Goal: Task Accomplishment & Management: Manage account settings

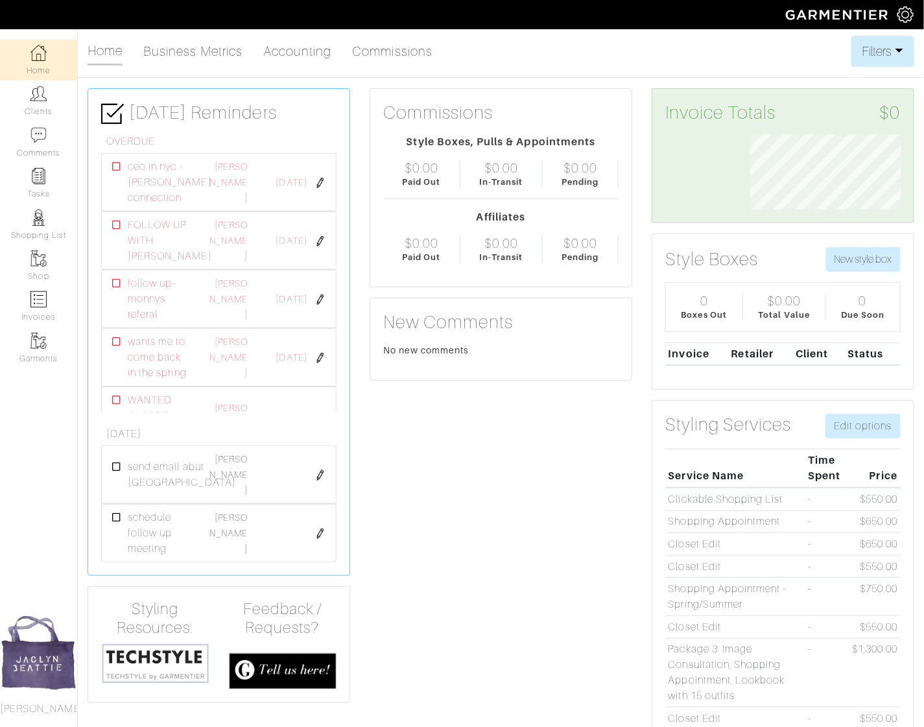
scroll to position [75, 170]
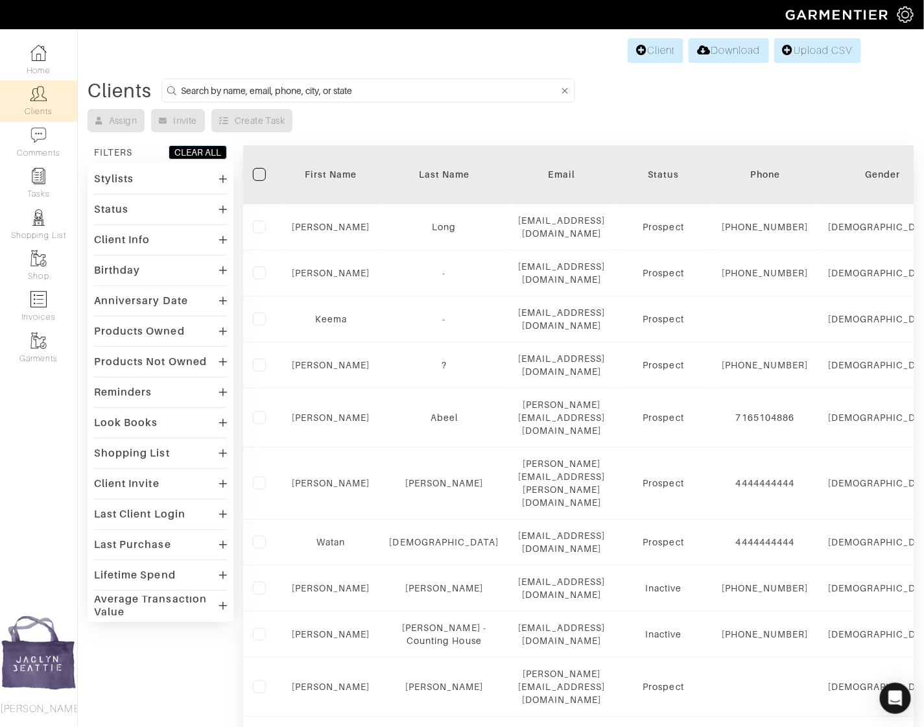
click at [324, 90] on input at bounding box center [370, 90] width 378 height 16
type input "sonja sharpe"
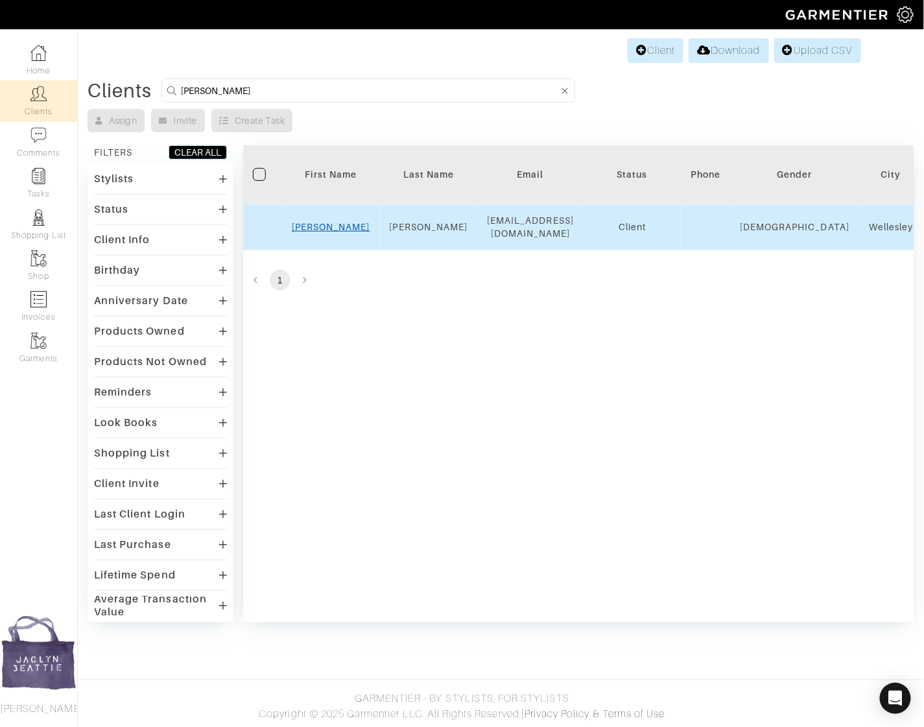
click at [330, 222] on link "Sonja" at bounding box center [331, 227] width 78 height 10
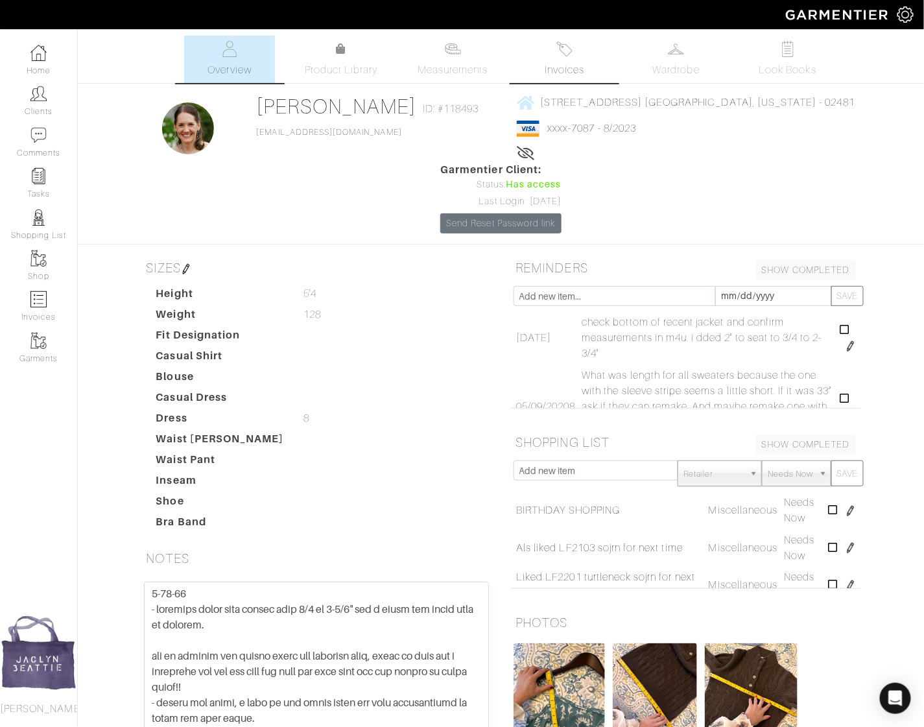
click at [570, 58] on link "Invoices" at bounding box center [564, 59] width 91 height 47
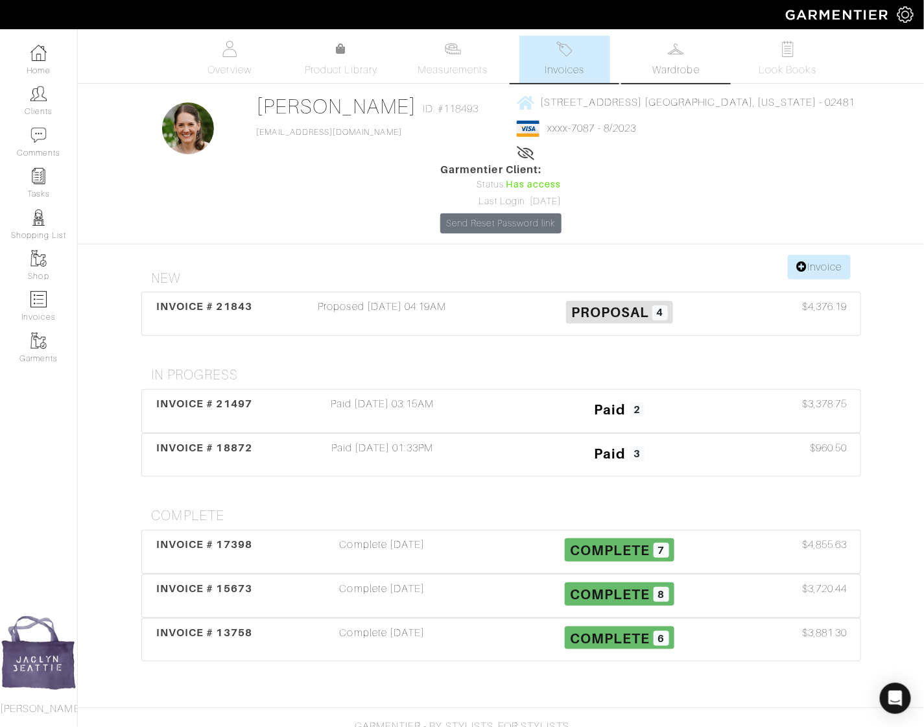
click at [669, 69] on span "Wardrobe" at bounding box center [676, 70] width 47 height 16
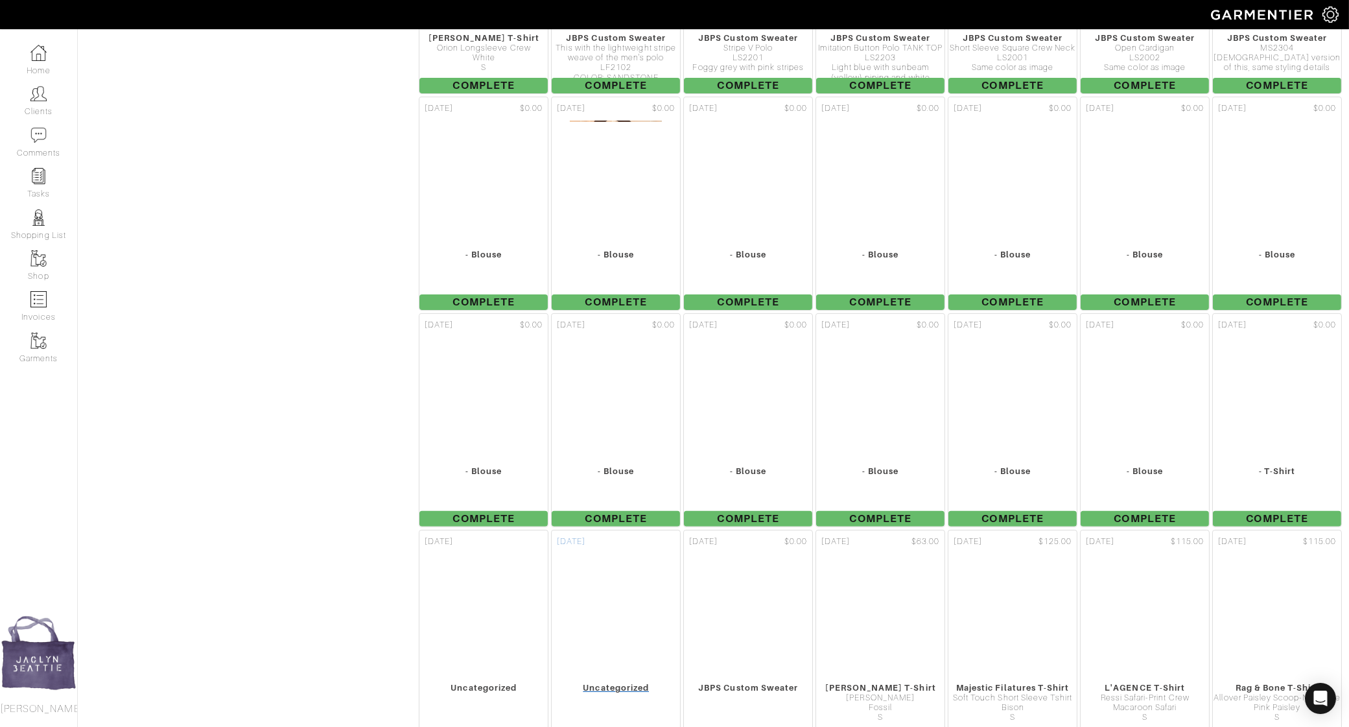
scroll to position [1062, 0]
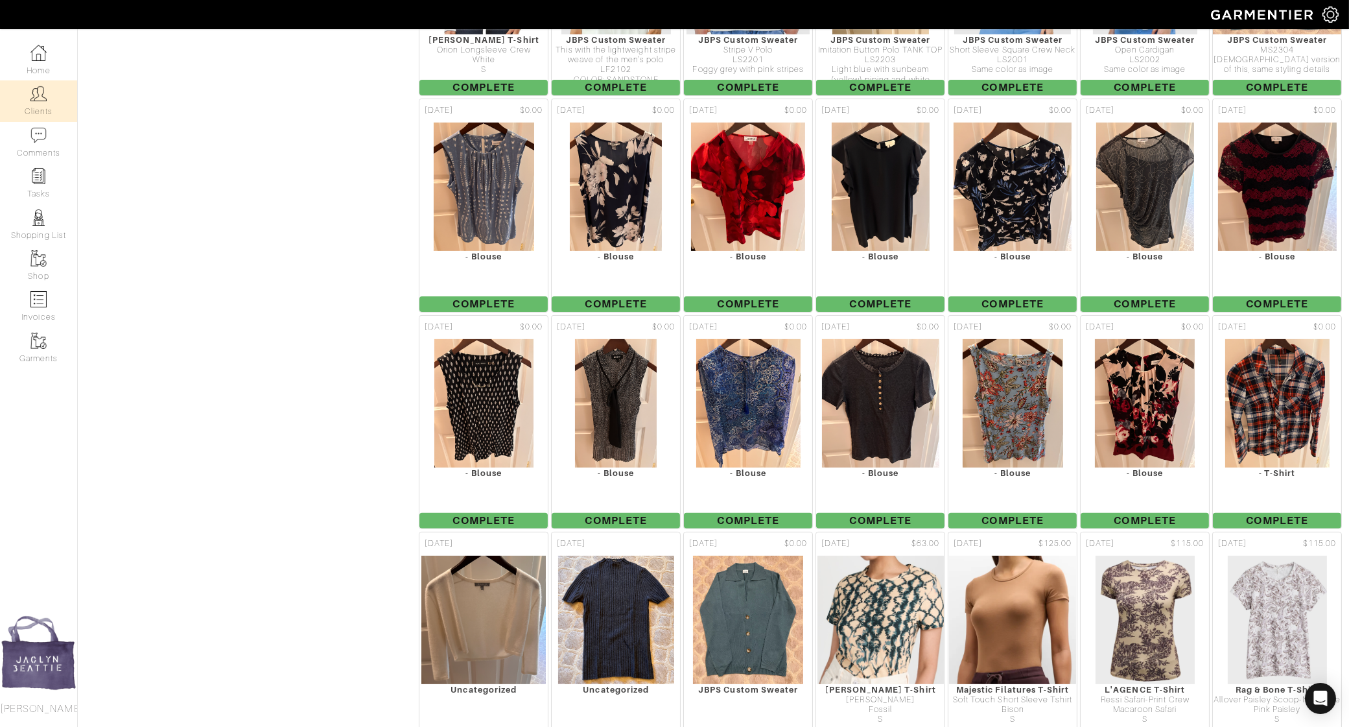
click at [38, 100] on img at bounding box center [38, 94] width 16 height 16
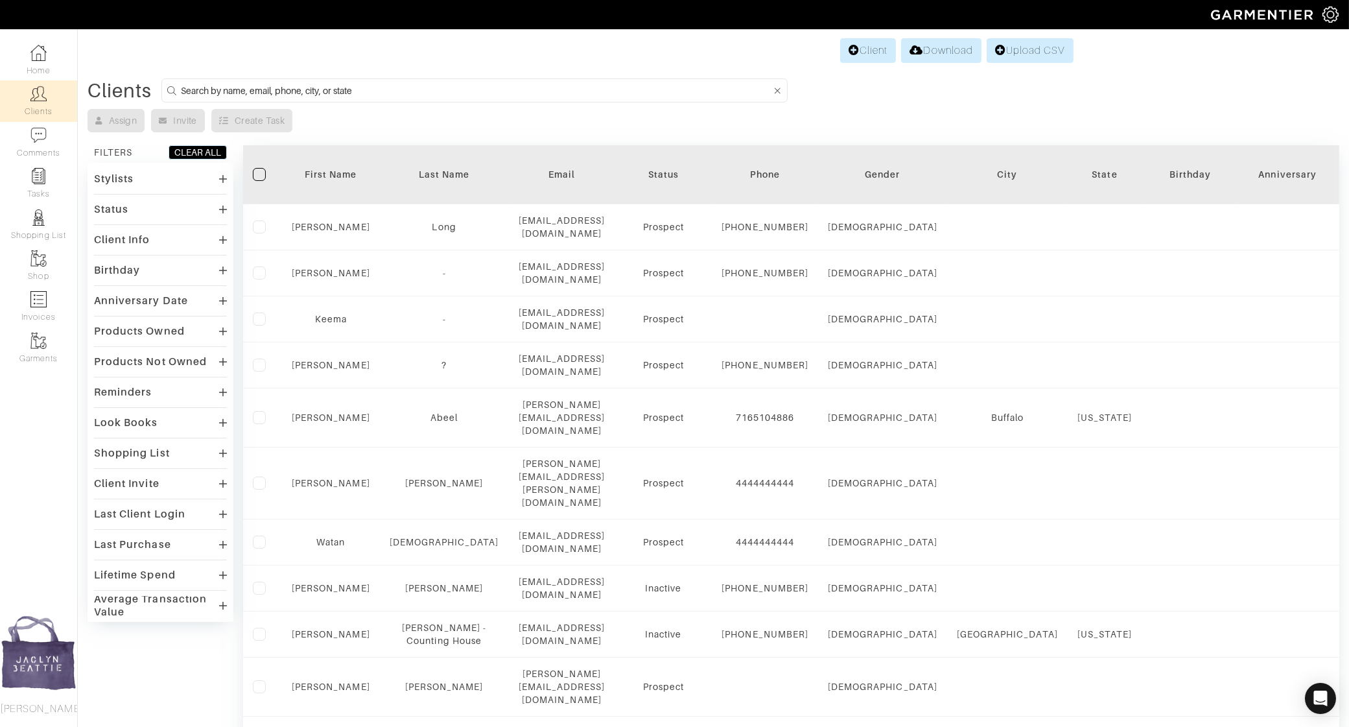
click at [230, 92] on input at bounding box center [476, 90] width 590 height 16
type input "jd"
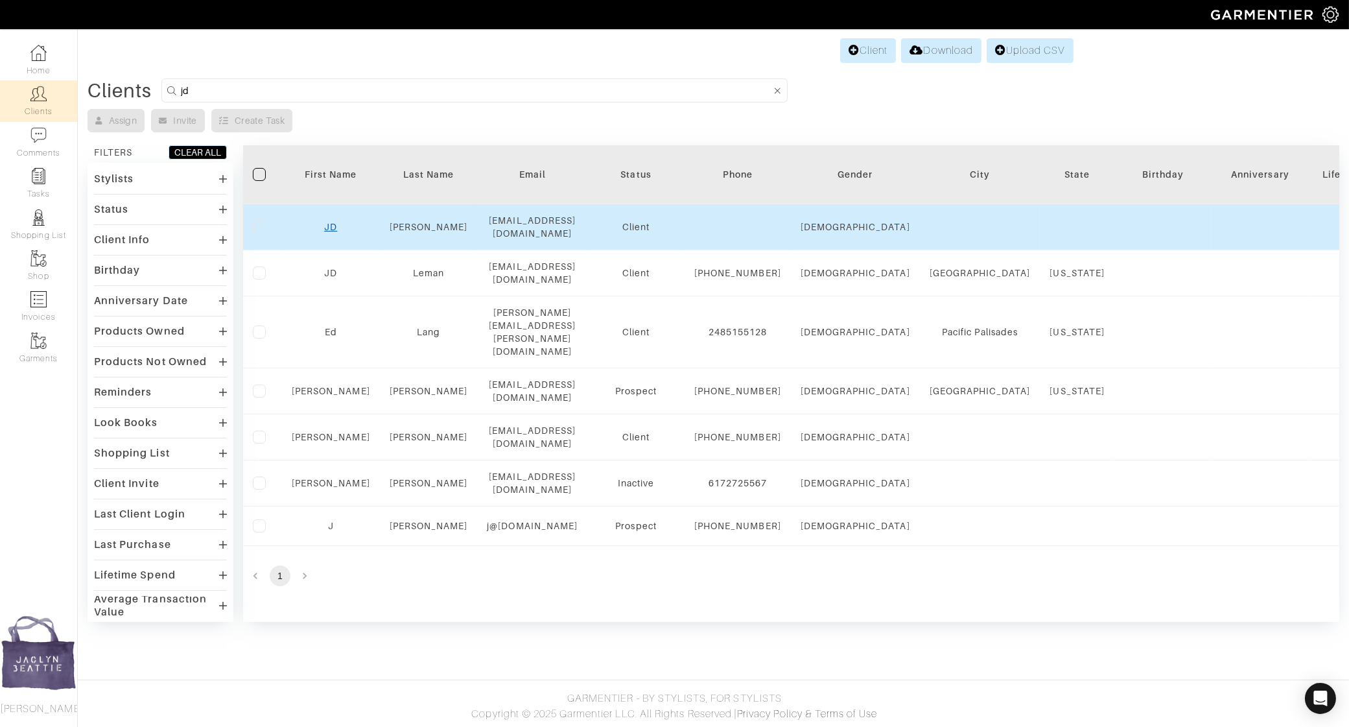
click at [328, 224] on link "JD" at bounding box center [330, 227] width 13 height 10
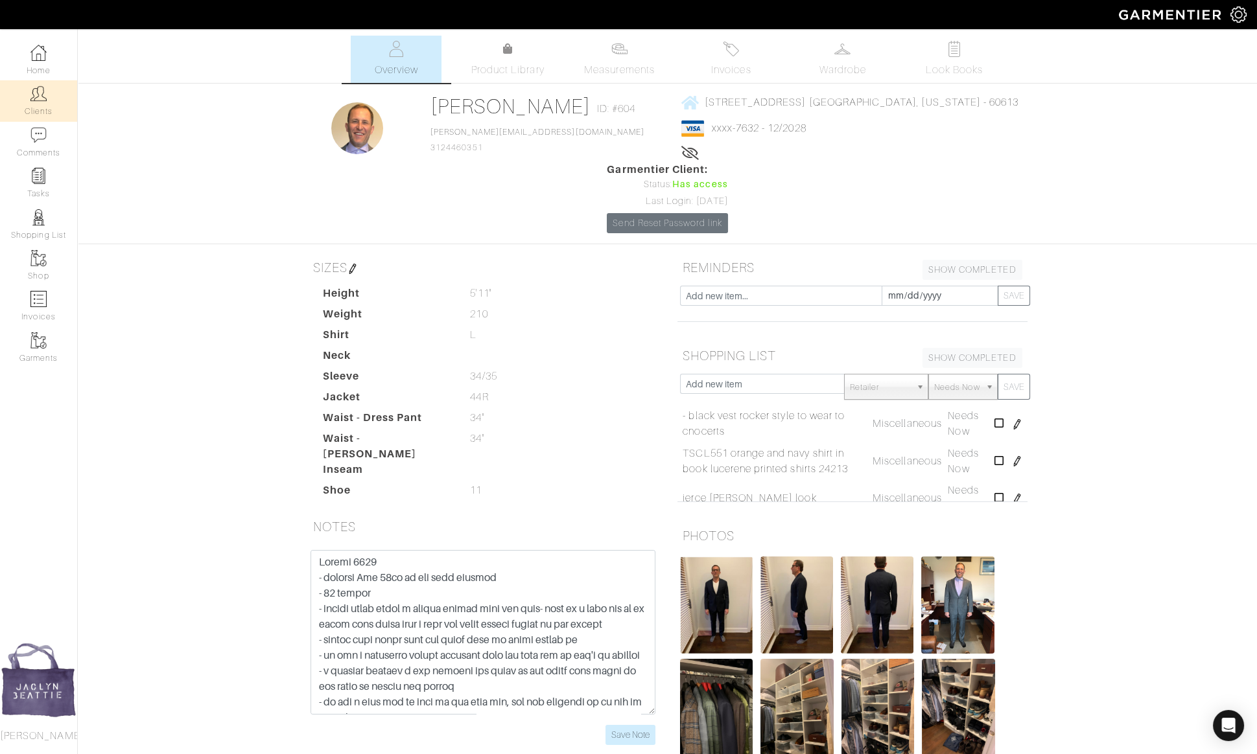
click at [48, 92] on link "Clients" at bounding box center [38, 100] width 77 height 41
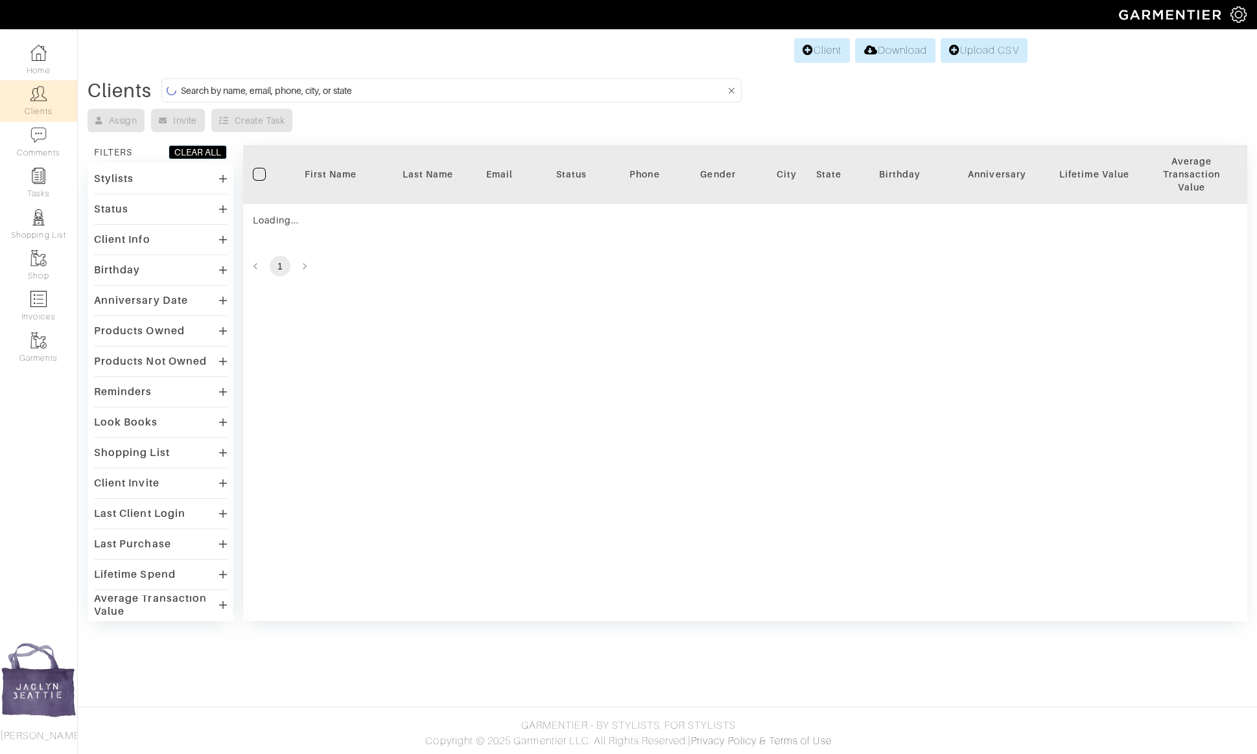
click at [336, 86] on input at bounding box center [453, 90] width 544 height 16
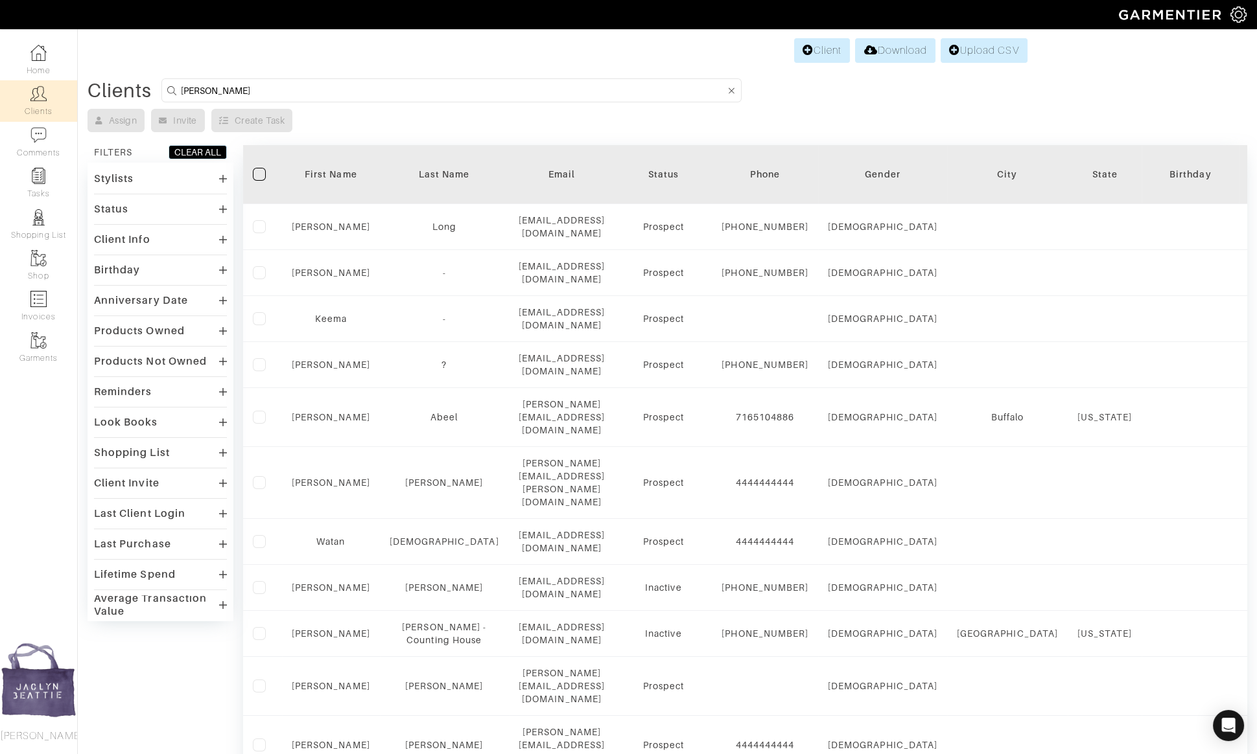
type input "sonja"
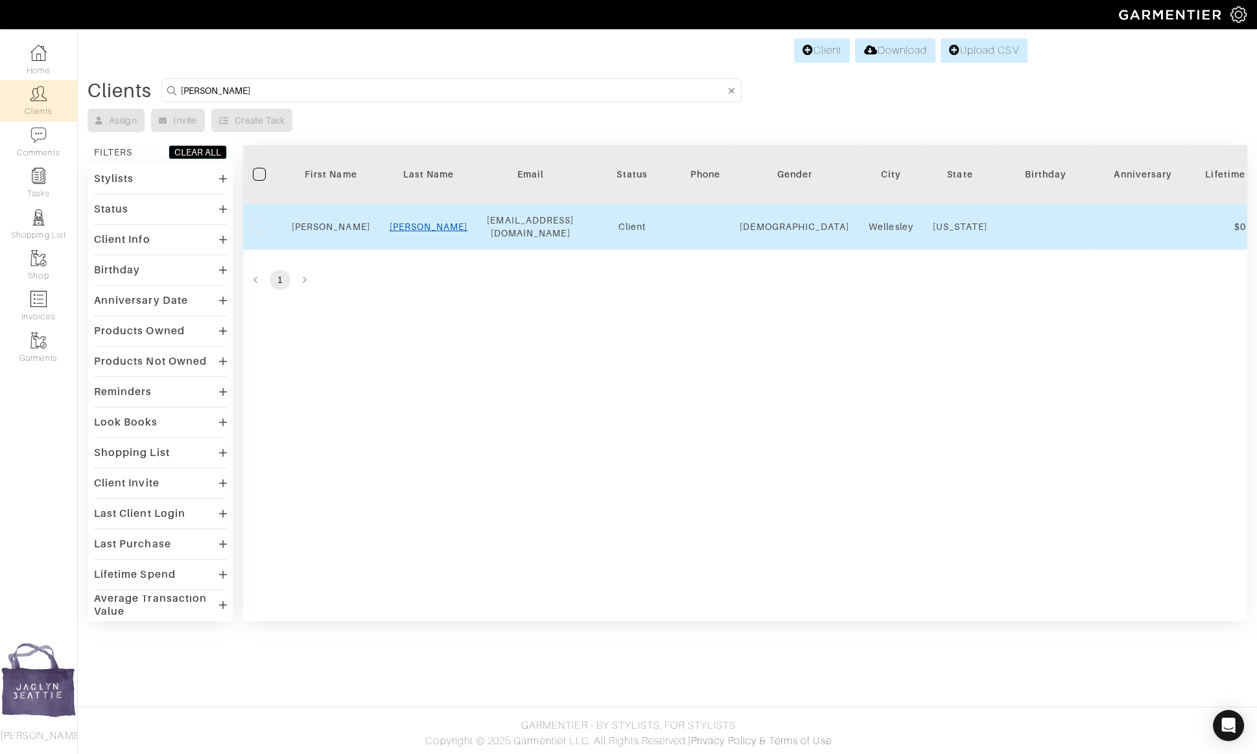
click at [428, 222] on link "Sharpe" at bounding box center [429, 227] width 78 height 10
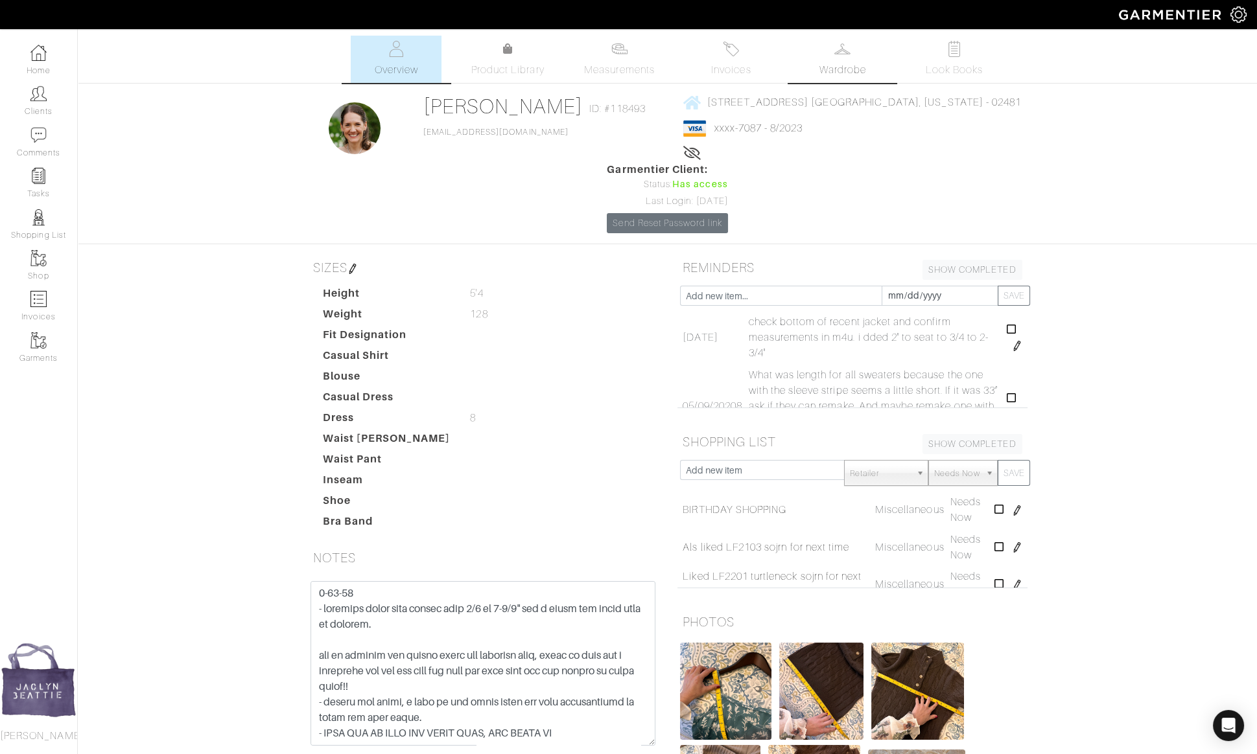
click at [835, 74] on span "Wardrobe" at bounding box center [842, 70] width 47 height 16
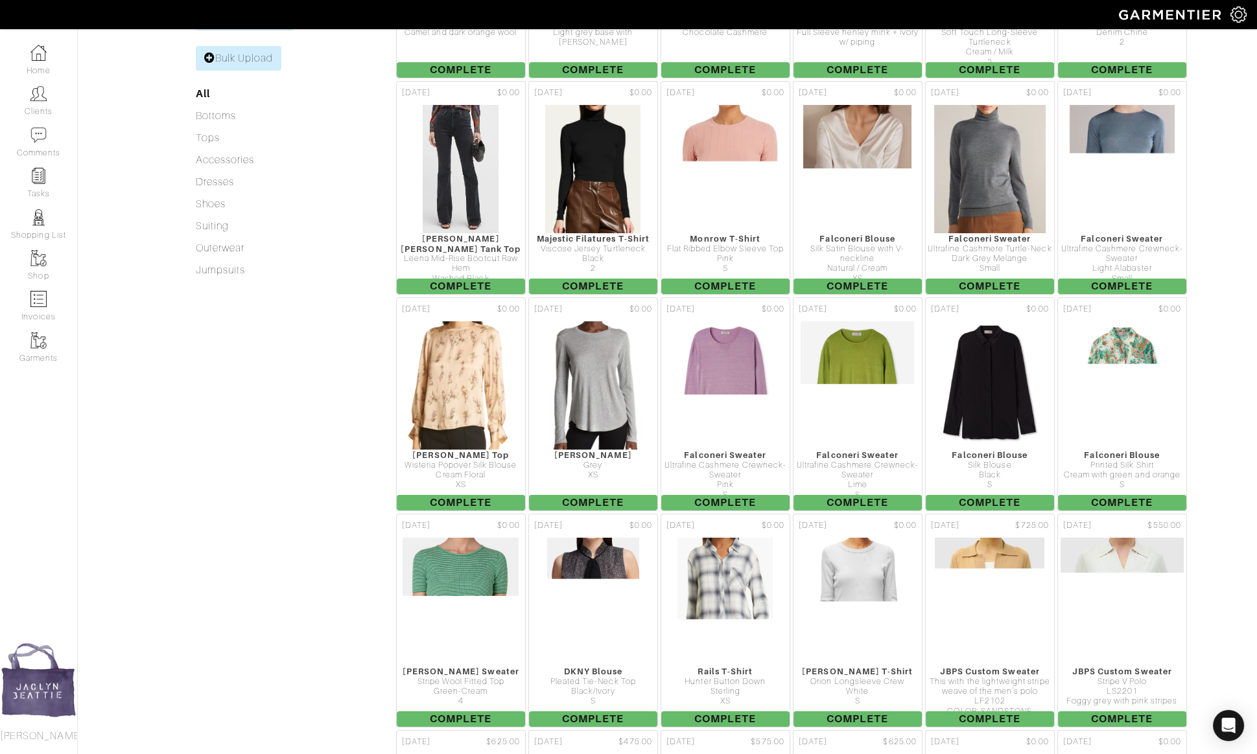
scroll to position [548, 0]
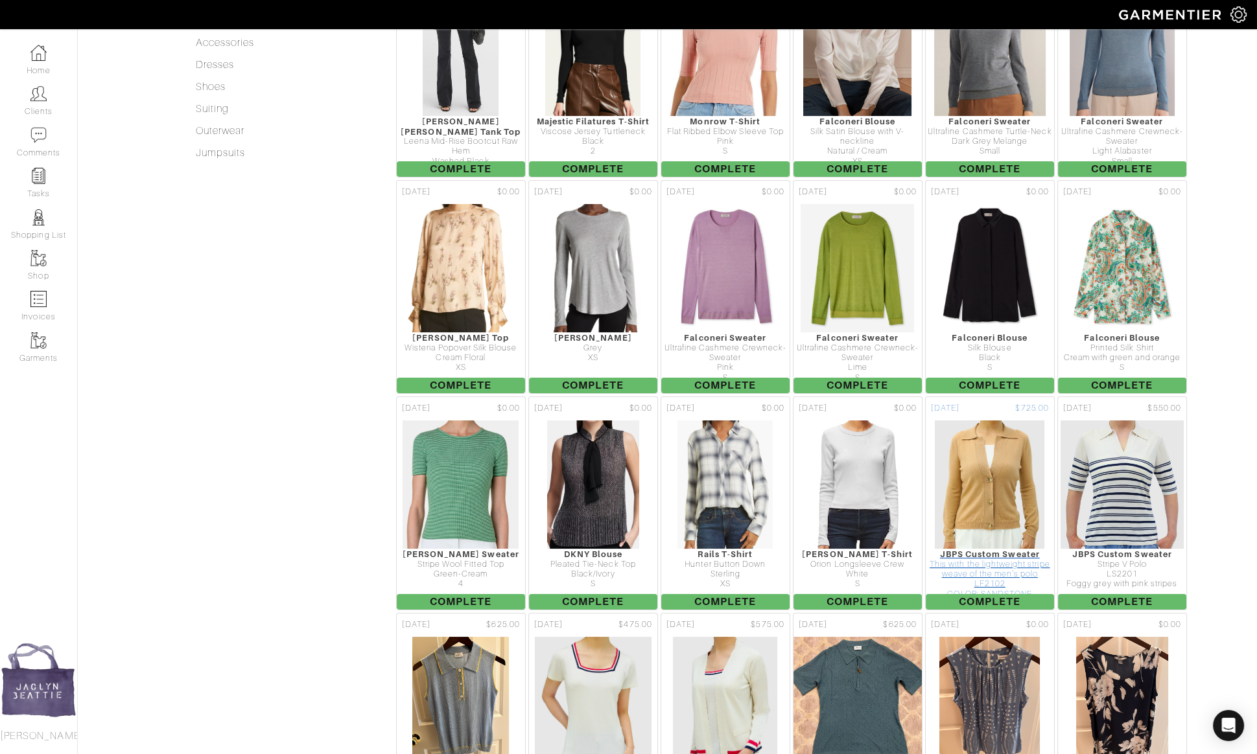
click at [999, 437] on img at bounding box center [989, 485] width 111 height 130
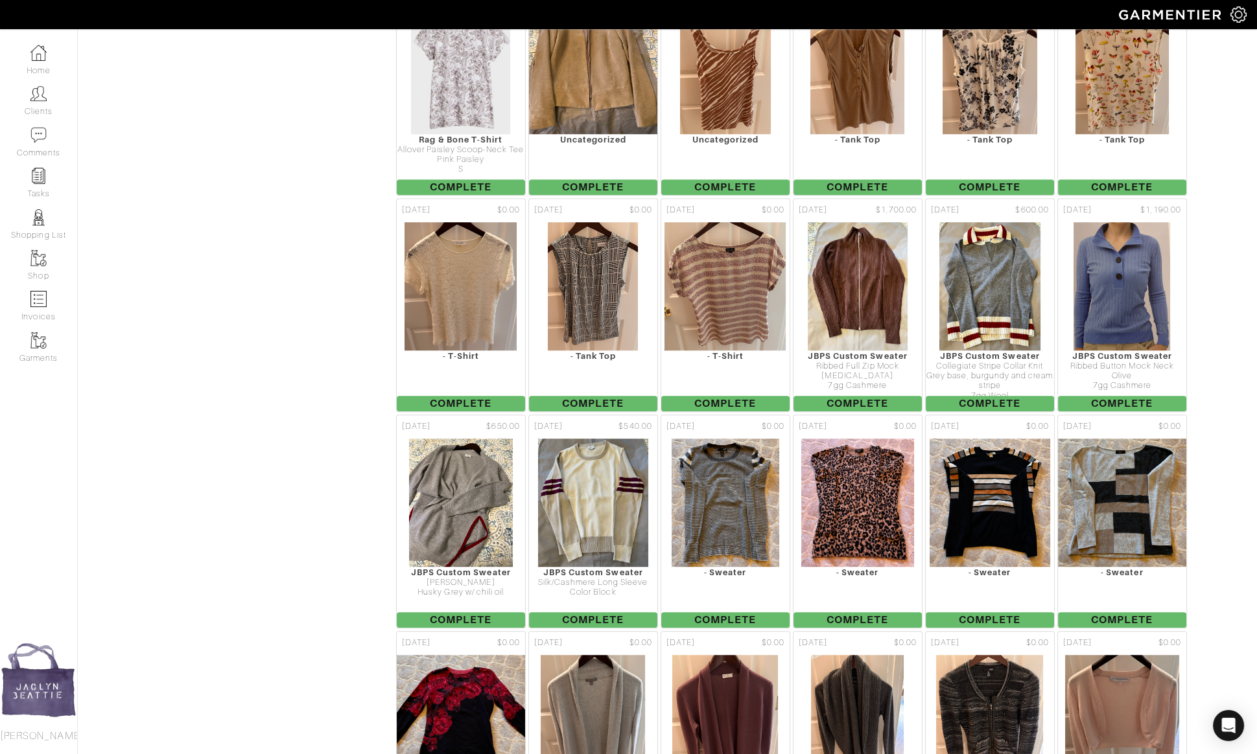
scroll to position [2040, 0]
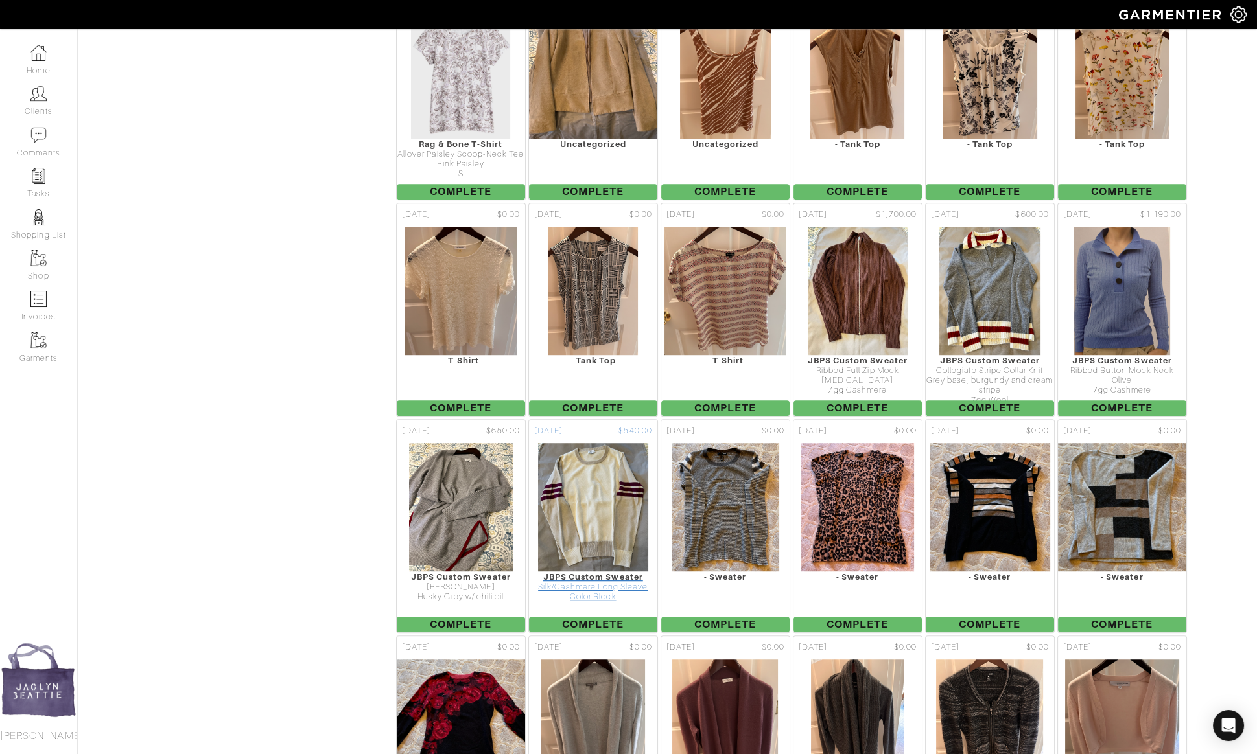
click at [627, 443] on img at bounding box center [592, 508] width 111 height 130
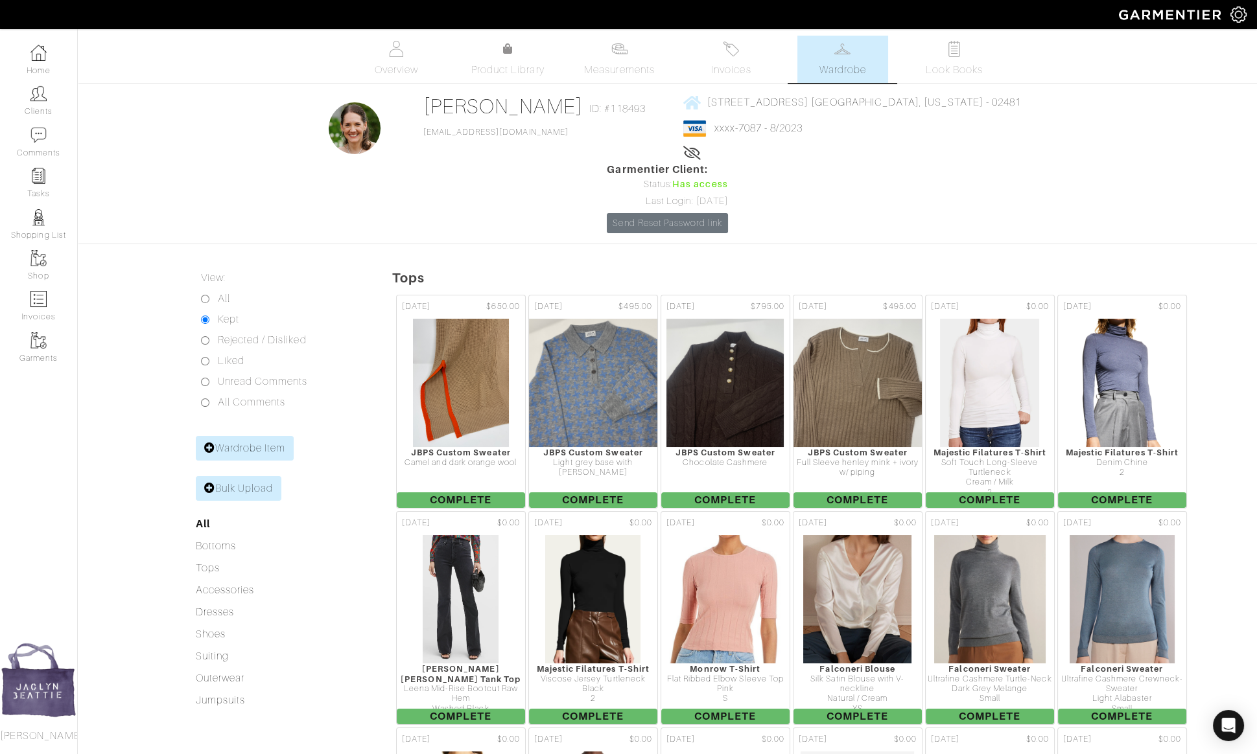
scroll to position [2040, 0]
